Goal: Find specific page/section: Find specific page/section

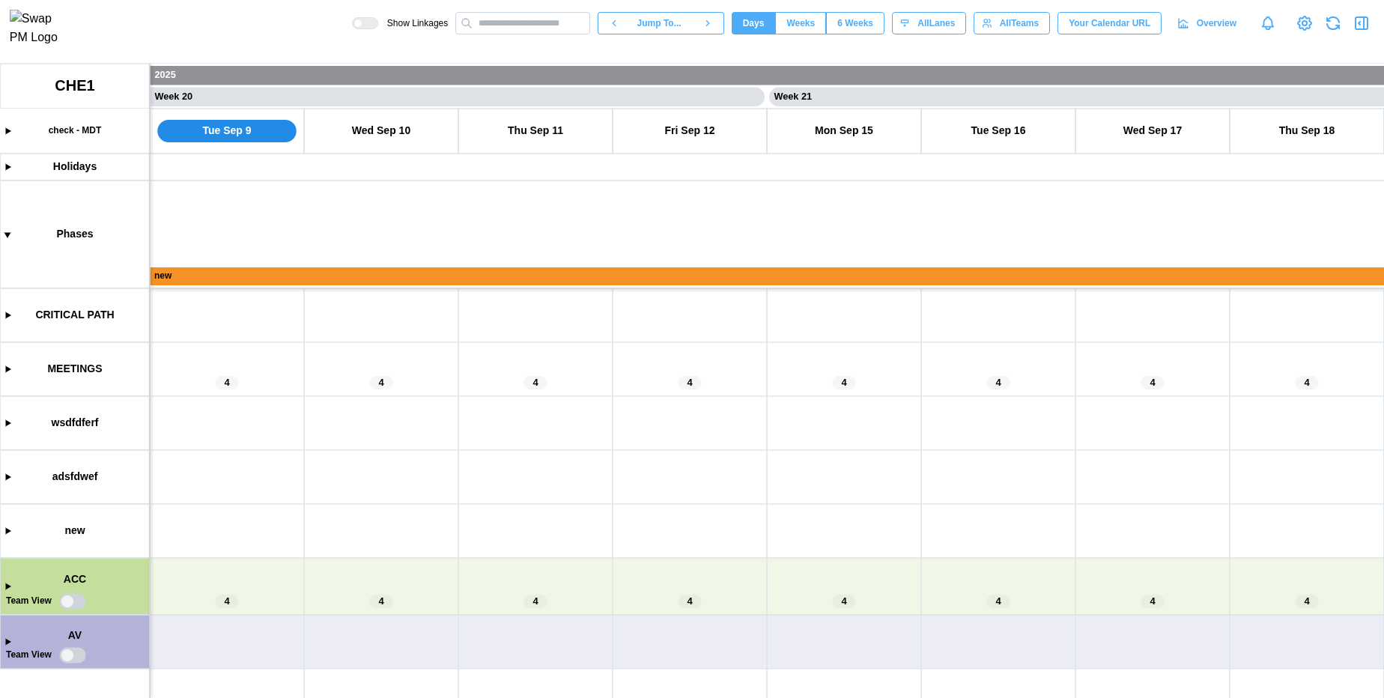
scroll to position [0, 14810]
click at [531, 34] on input "text" at bounding box center [522, 23] width 135 height 22
click at [379, 385] on canvas at bounding box center [692, 381] width 1384 height 634
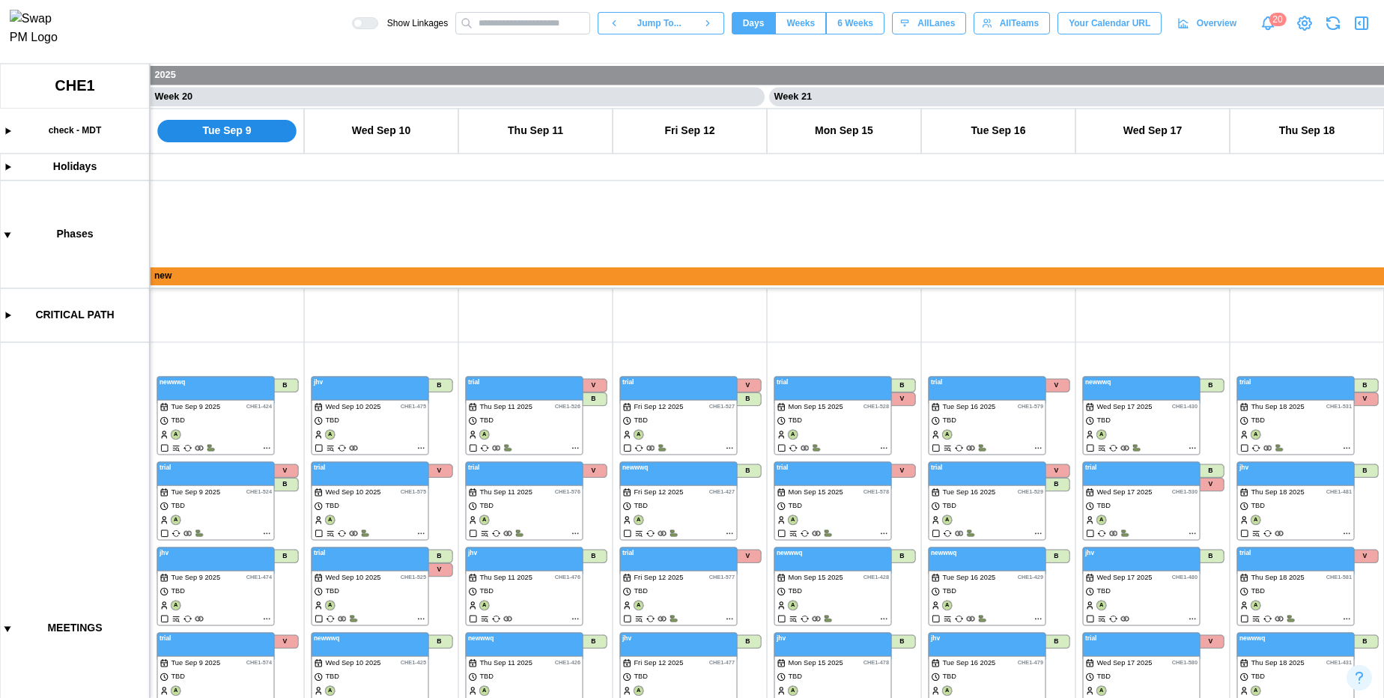
click at [417, 449] on canvas at bounding box center [692, 381] width 1384 height 634
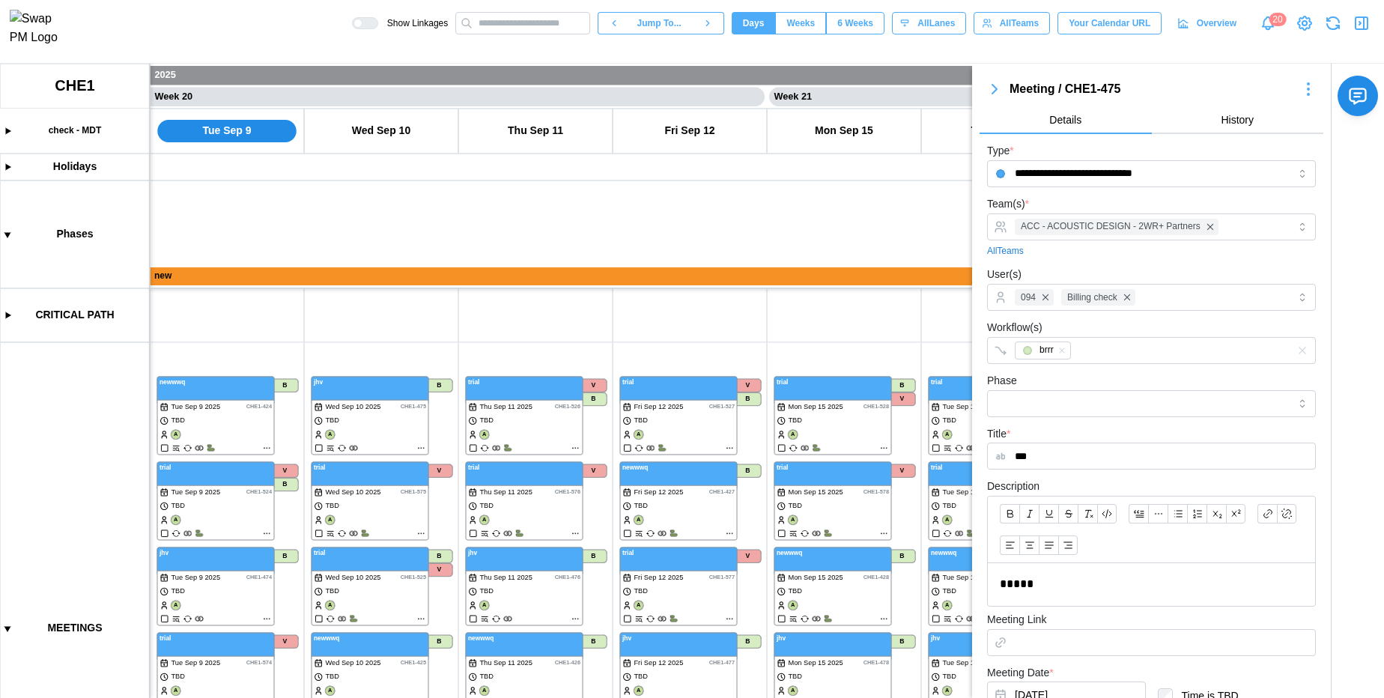
click at [1061, 579] on p "*****" at bounding box center [1146, 584] width 292 height 19
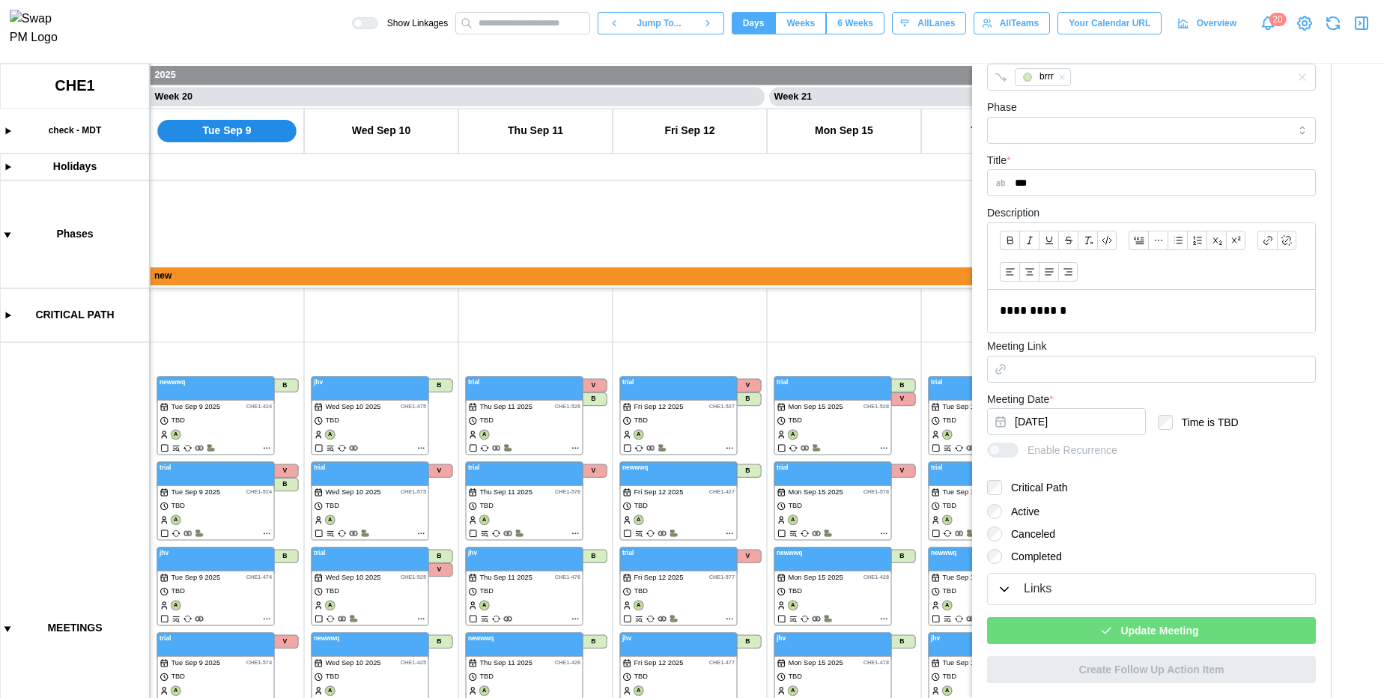
click at [1104, 635] on icon "button" at bounding box center [1105, 630] width 13 height 13
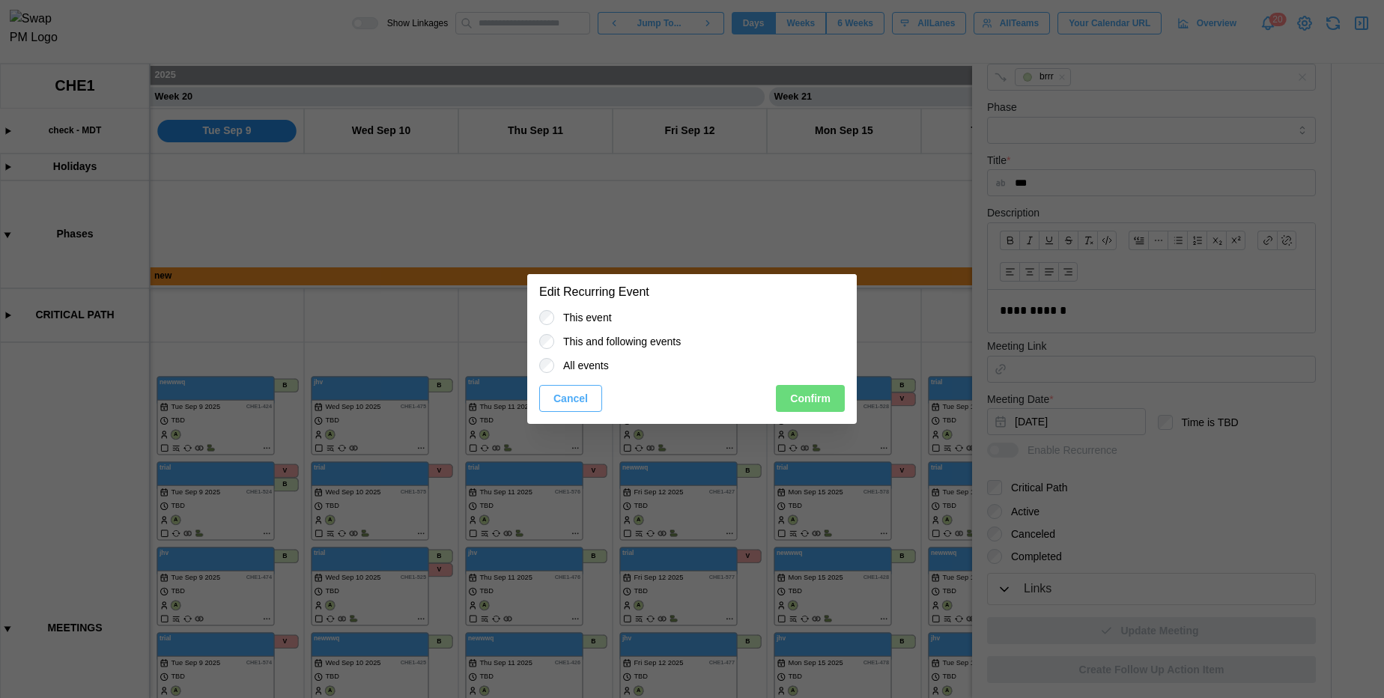
click at [812, 404] on span "Confirm" at bounding box center [810, 398] width 40 height 25
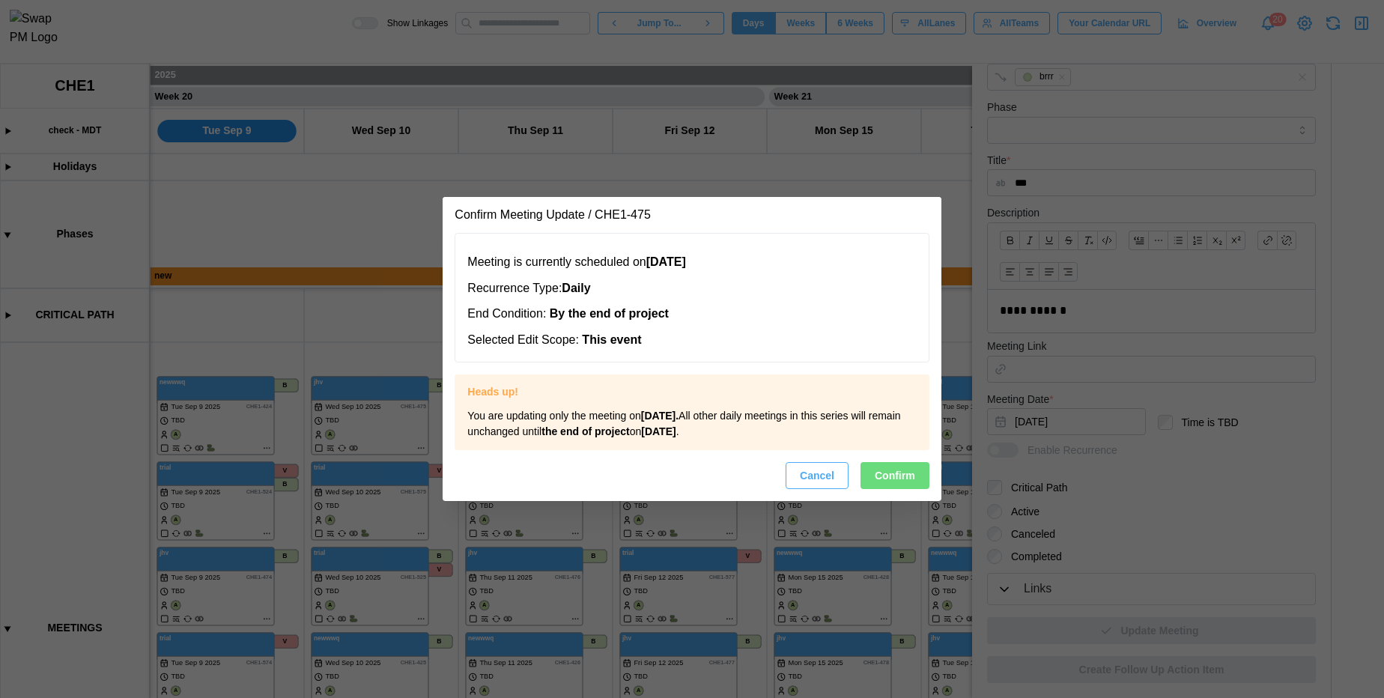
click at [892, 479] on span "Confirm" at bounding box center [895, 475] width 40 height 25
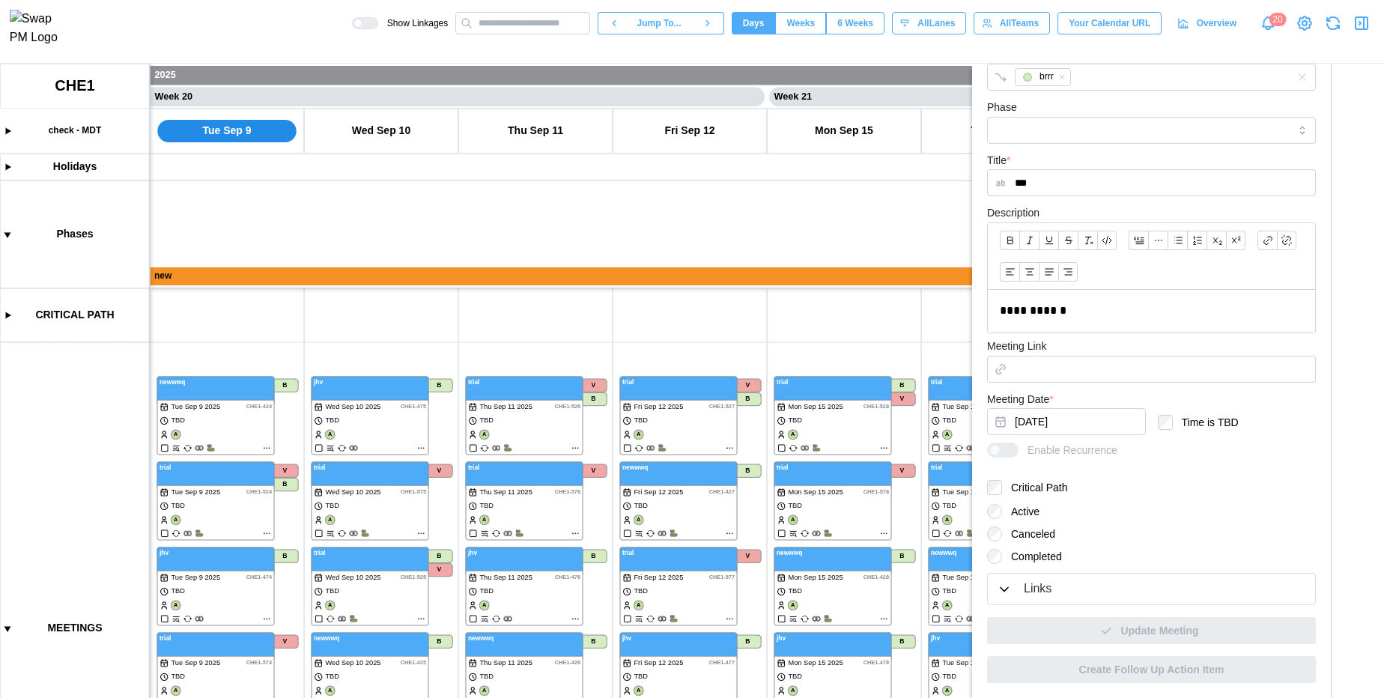
click at [1361, 30] on icon "button" at bounding box center [1361, 23] width 18 height 18
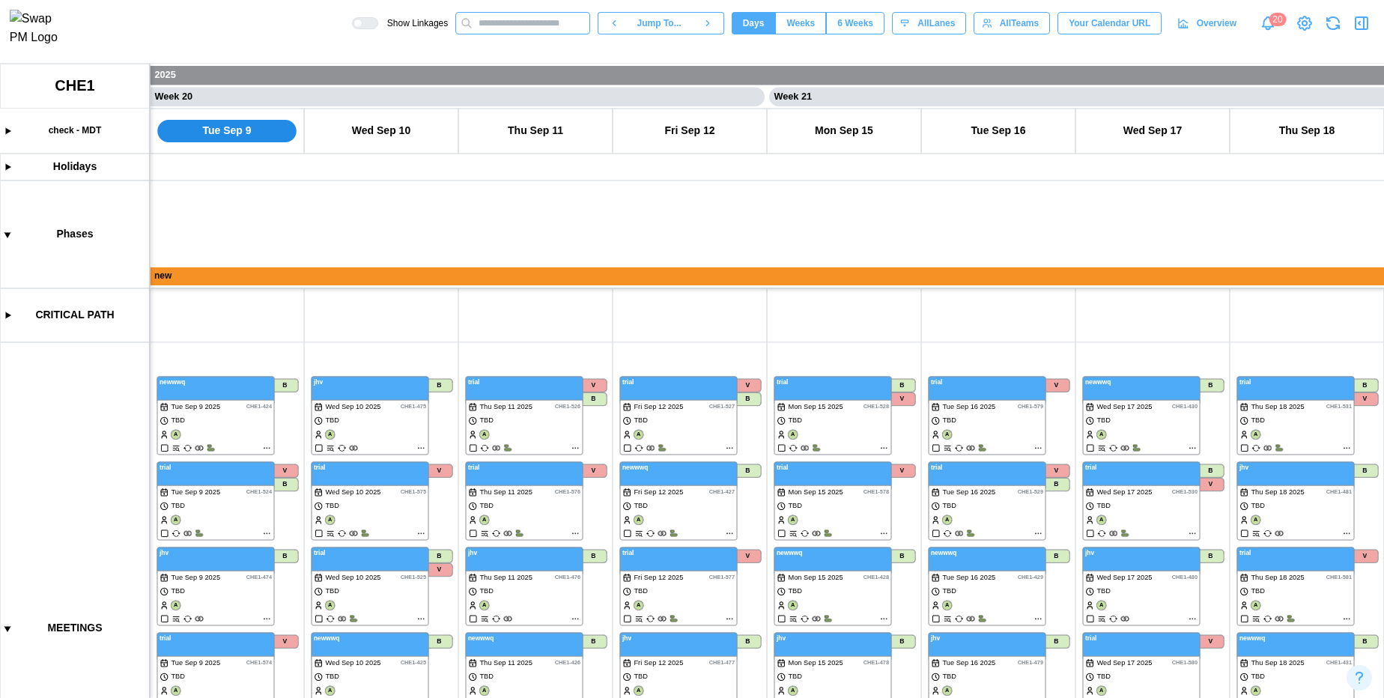
click at [508, 33] on input "text" at bounding box center [522, 23] width 135 height 22
type input "*"
click at [314, 229] on canvas at bounding box center [692, 381] width 1384 height 634
click at [6, 630] on canvas at bounding box center [692, 381] width 1384 height 634
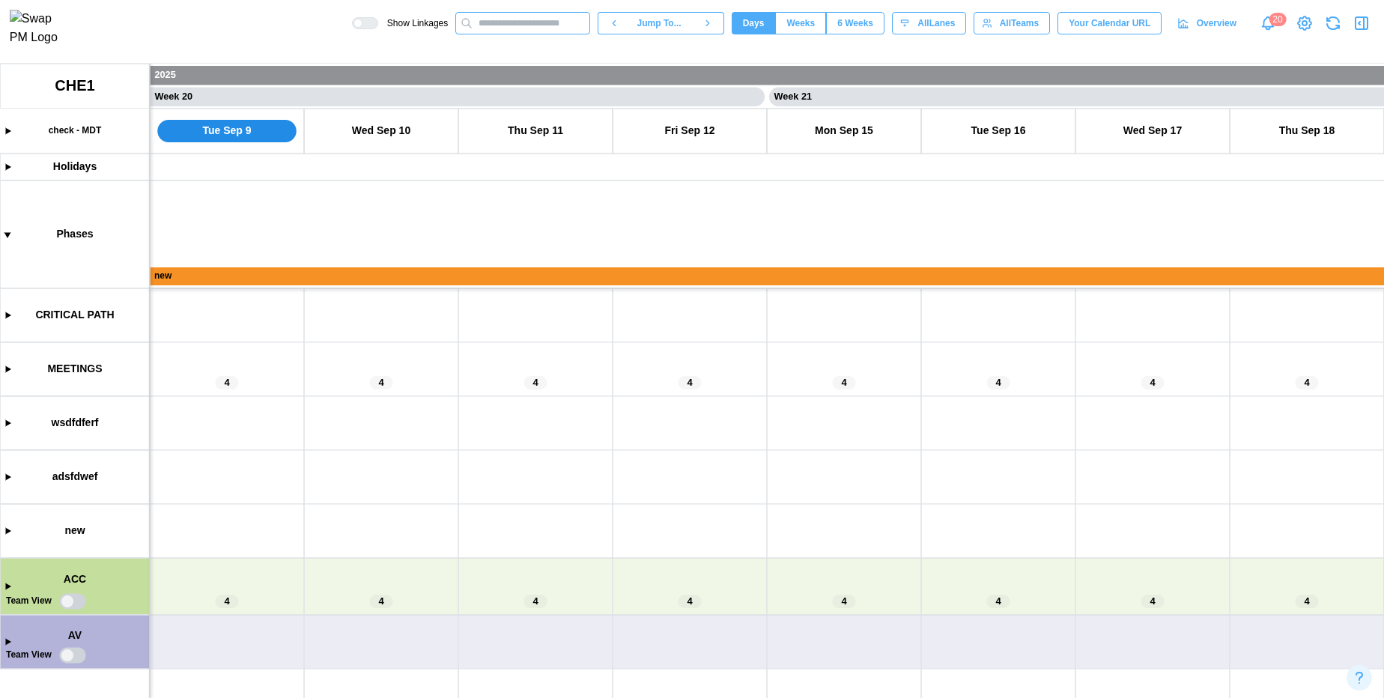
click at [512, 27] on input "text" at bounding box center [522, 23] width 135 height 22
type input "*"
click at [518, 26] on input "text" at bounding box center [522, 23] width 135 height 22
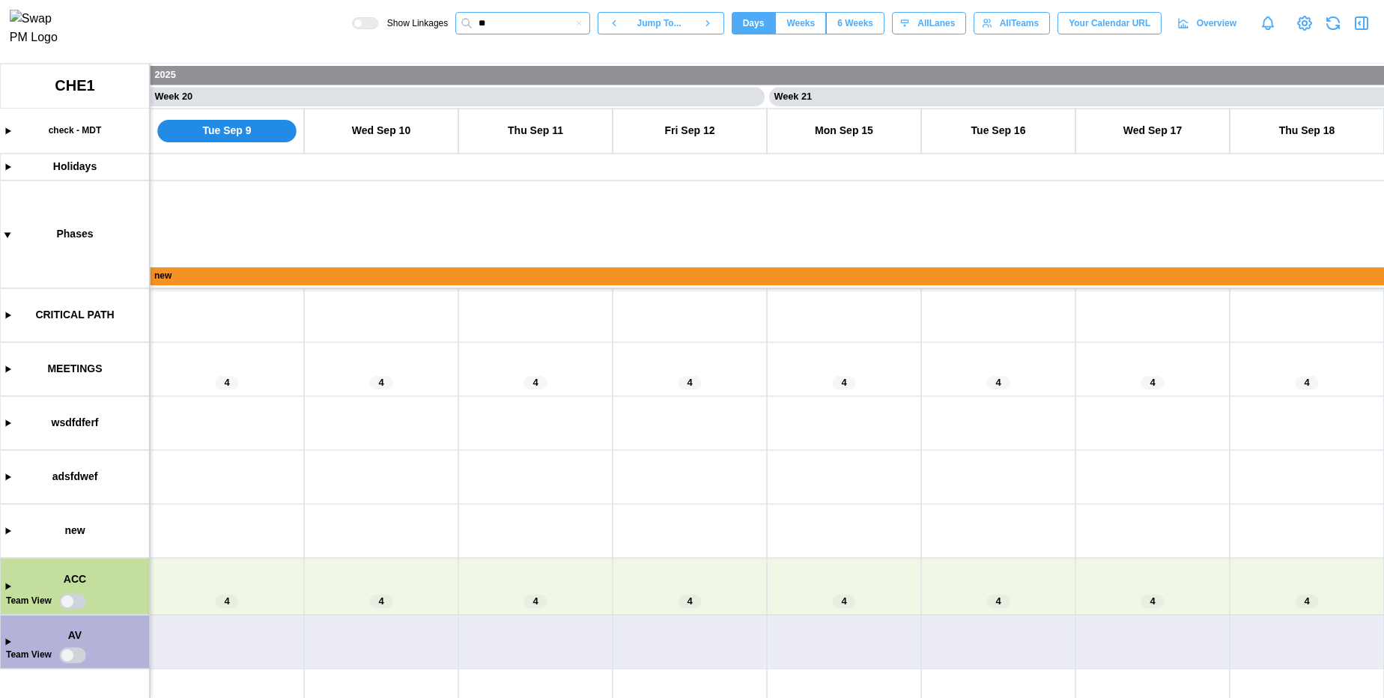
type input "**"
click at [574, 28] on icon "button" at bounding box center [578, 23] width 9 height 9
click at [553, 25] on input "text" at bounding box center [522, 23] width 135 height 22
type input "*"
click at [380, 421] on canvas at bounding box center [692, 381] width 1384 height 634
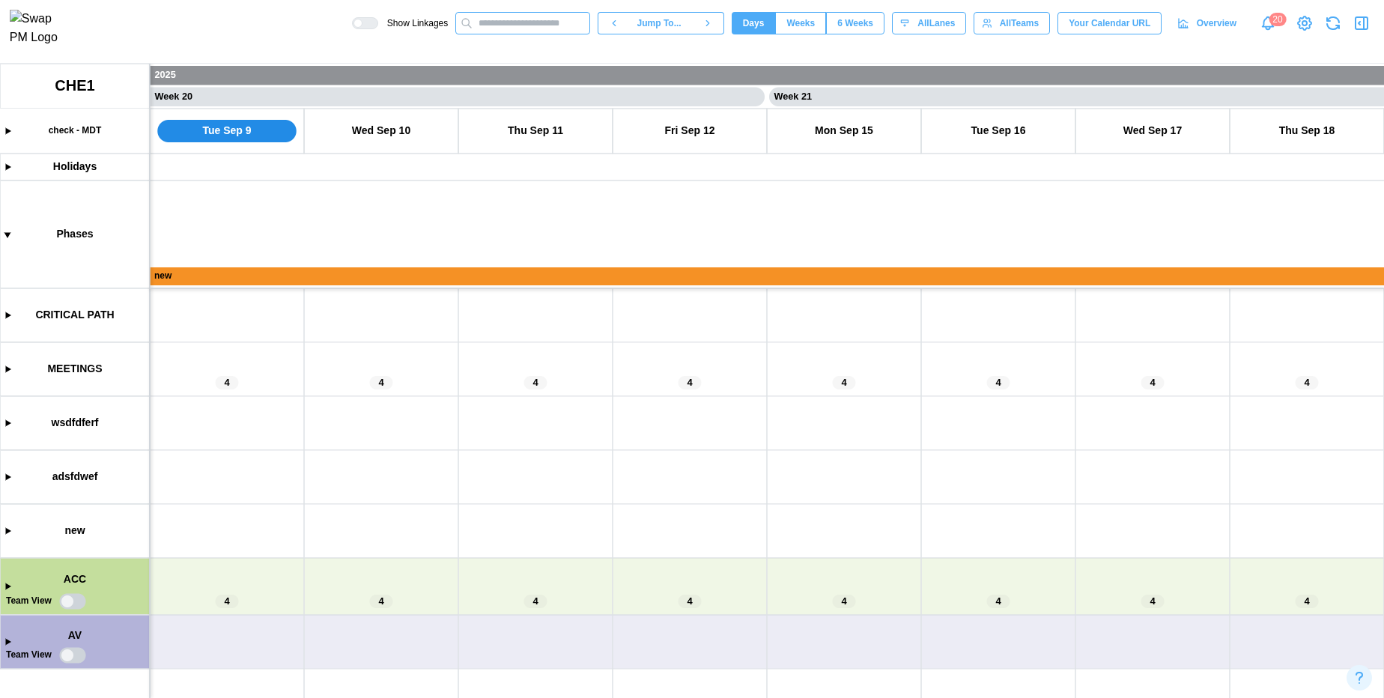
click at [502, 29] on input "text" at bounding box center [522, 23] width 135 height 22
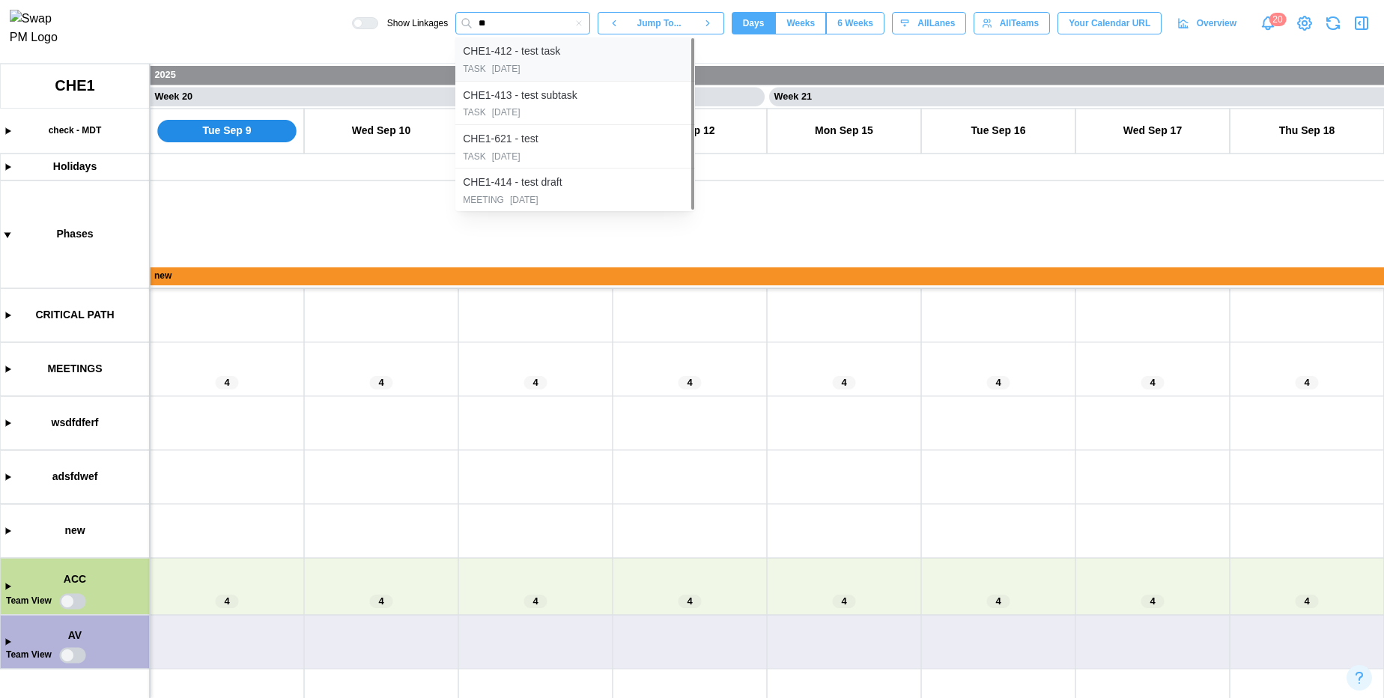
type input "**"
click at [511, 58] on div "CHE1-412 - test task" at bounding box center [511, 51] width 97 height 16
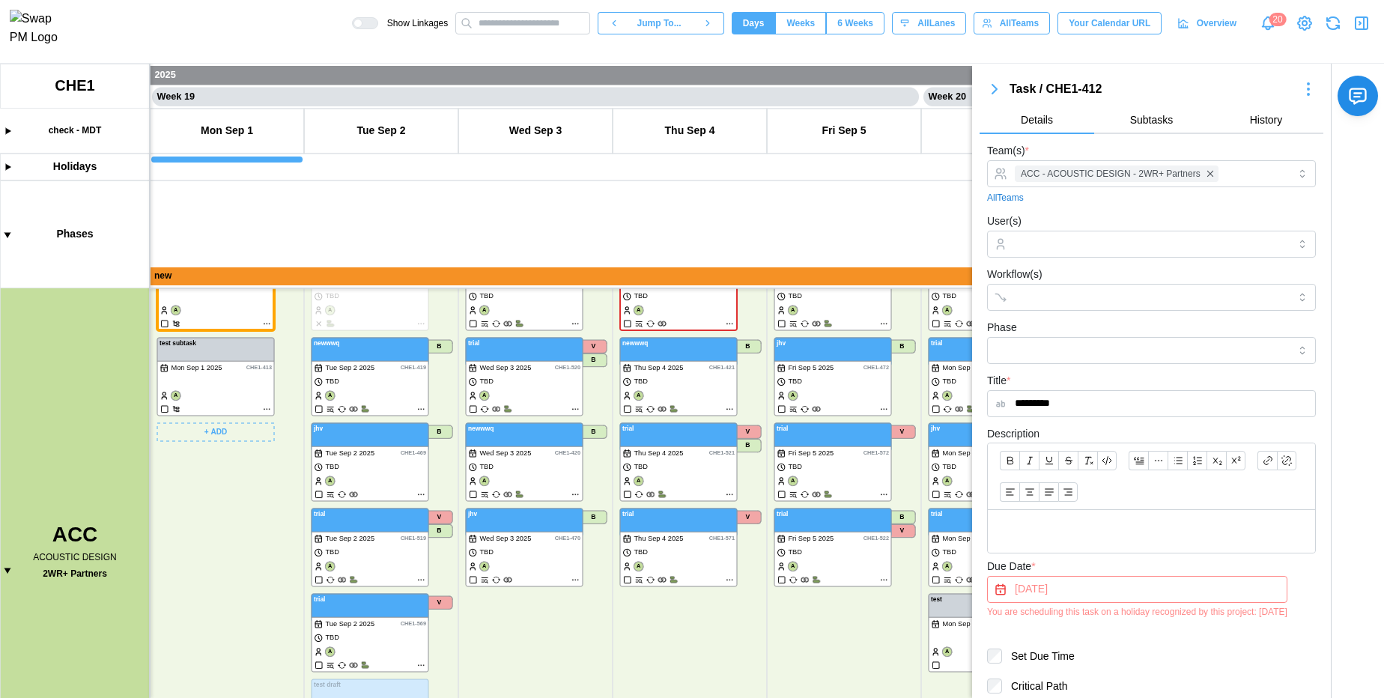
scroll to position [210, 0]
